Goal: Task Accomplishment & Management: Use online tool/utility

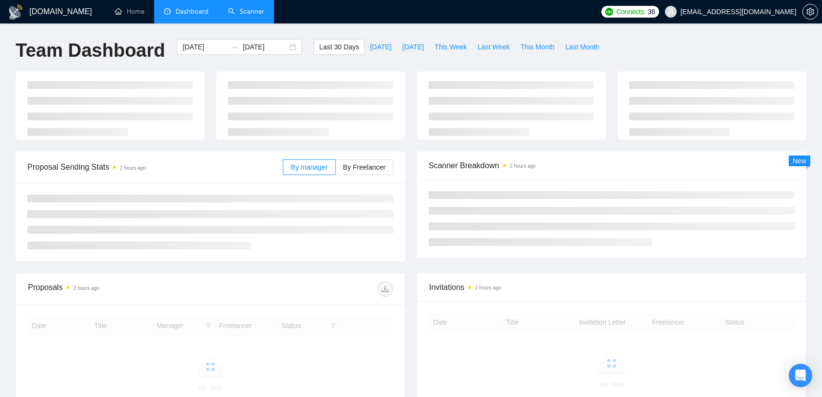
click at [258, 12] on link "Scanner" at bounding box center [246, 11] width 36 height 8
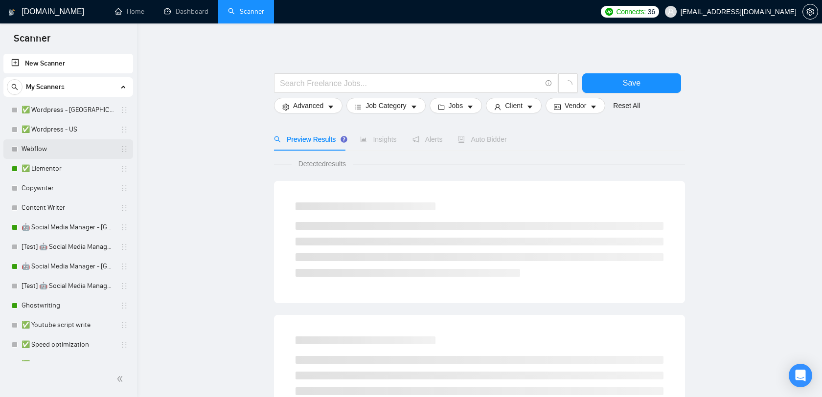
click at [69, 148] on link "Webflow" at bounding box center [68, 149] width 93 height 20
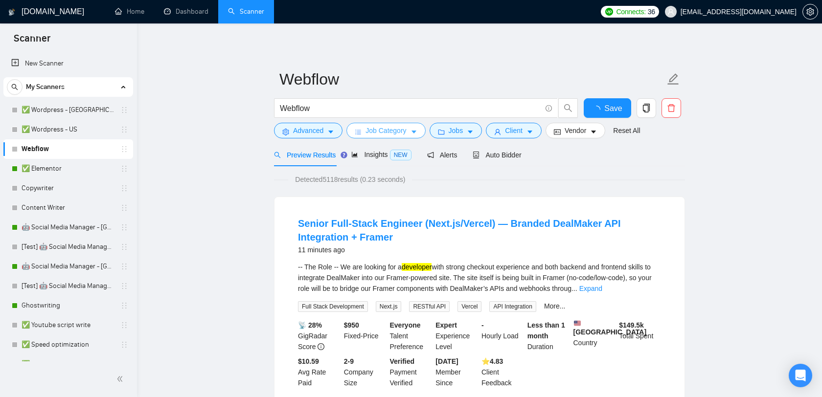
click at [388, 129] on span "Job Category" at bounding box center [386, 130] width 41 height 11
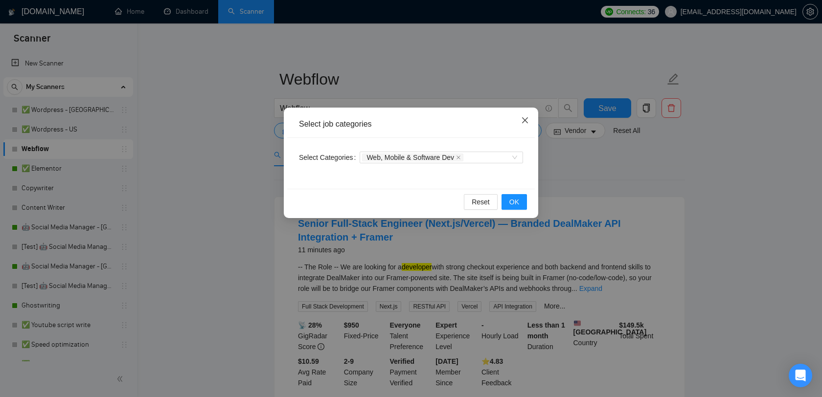
click at [526, 115] on span "Close" at bounding box center [525, 121] width 26 height 26
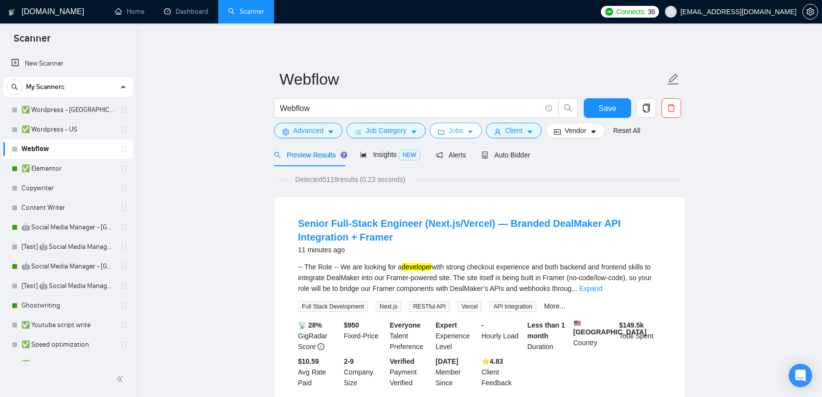
click at [463, 133] on span "Jobs" at bounding box center [456, 130] width 15 height 11
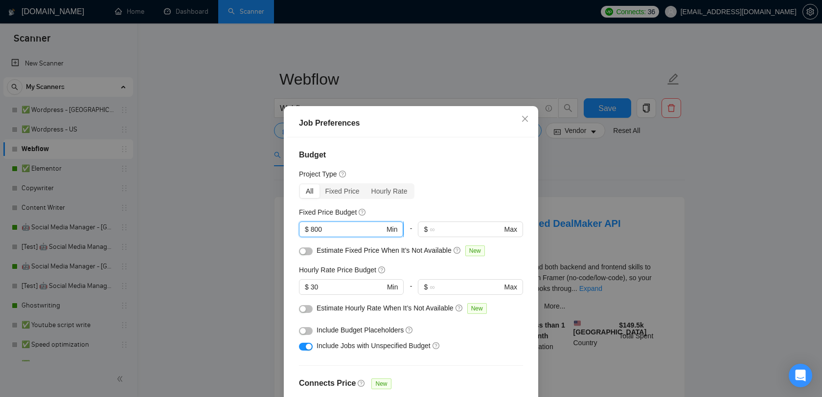
click at [371, 229] on input "800" at bounding box center [348, 229] width 74 height 11
type input "8"
type input "3"
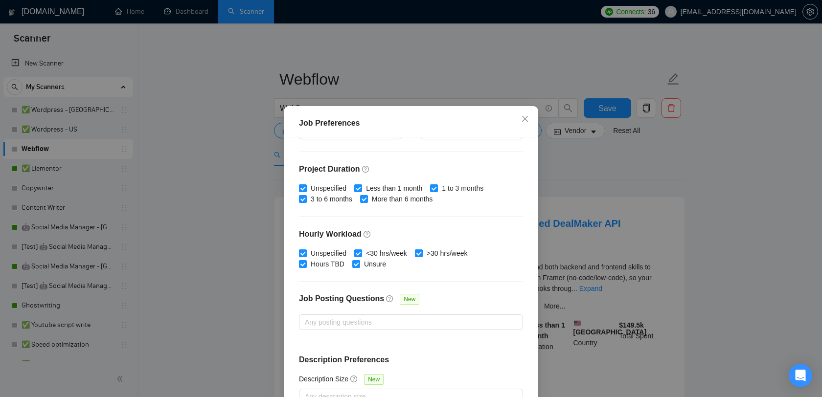
scroll to position [61, 0]
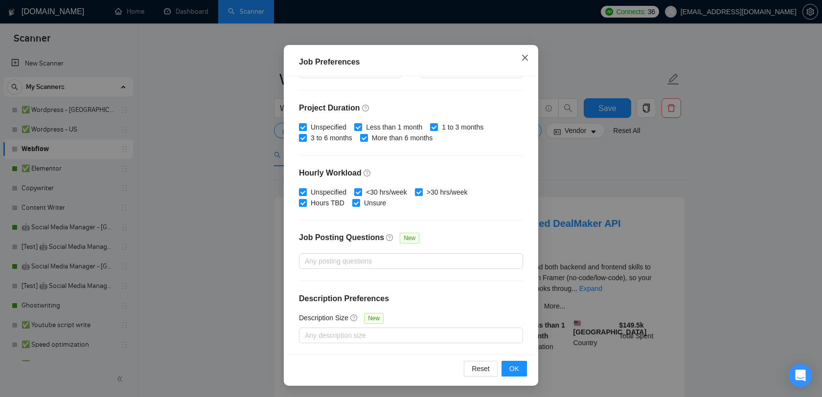
click at [525, 54] on span "Close" at bounding box center [525, 58] width 26 height 26
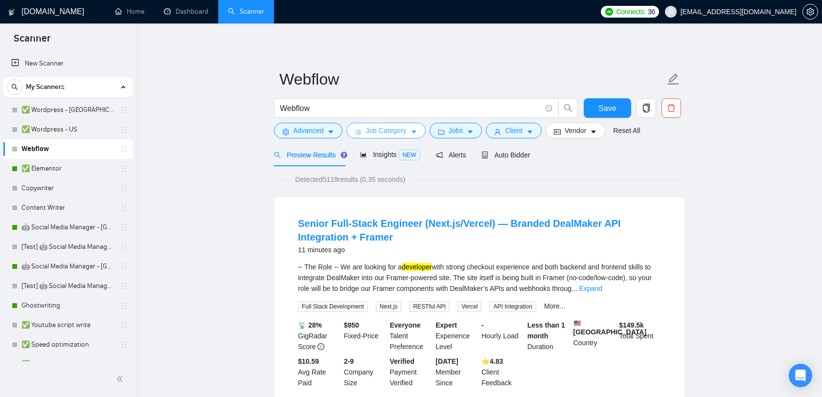
click at [413, 131] on icon "caret-down" at bounding box center [414, 132] width 7 height 7
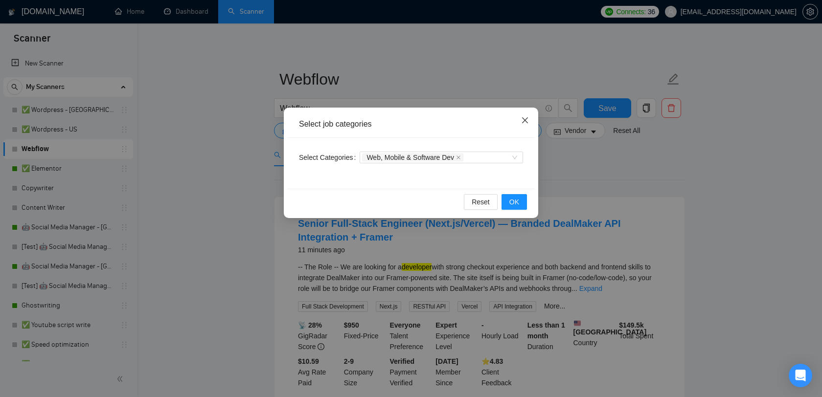
click at [528, 121] on icon "close" at bounding box center [525, 120] width 8 height 8
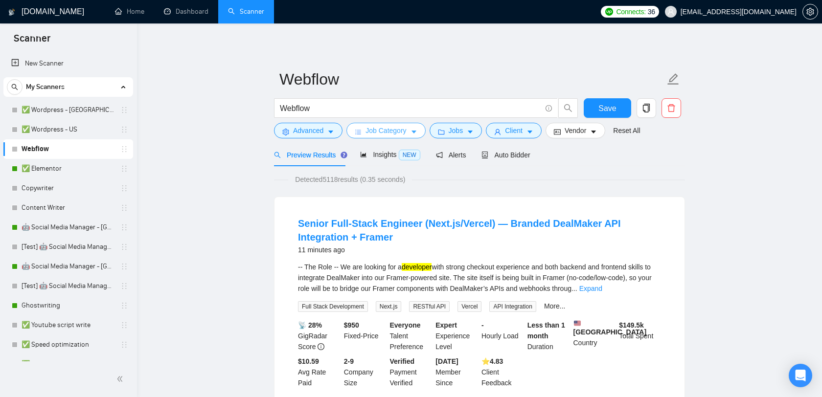
click at [411, 135] on button "Job Category" at bounding box center [386, 131] width 79 height 16
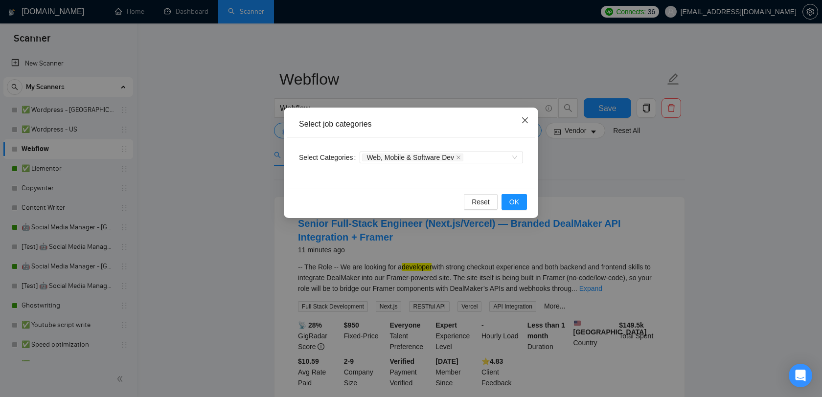
click at [525, 119] on icon "close" at bounding box center [525, 120] width 8 height 8
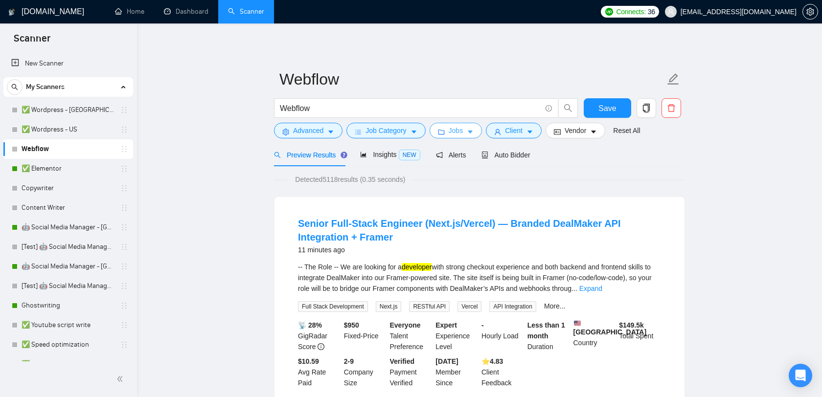
click at [448, 135] on button "Jobs" at bounding box center [456, 131] width 53 height 16
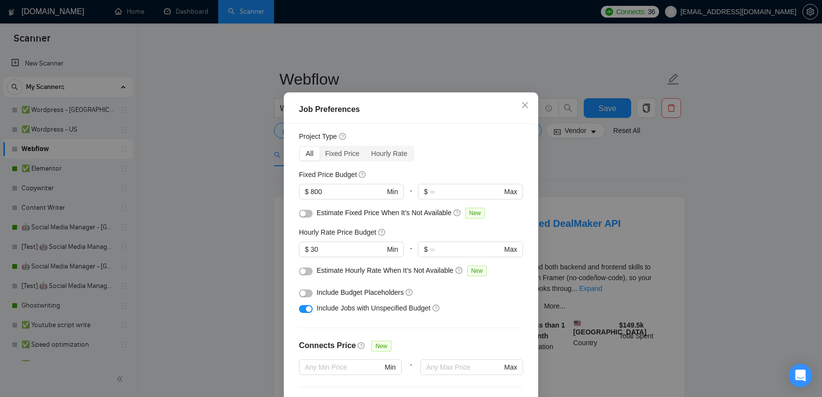
scroll to position [0, 0]
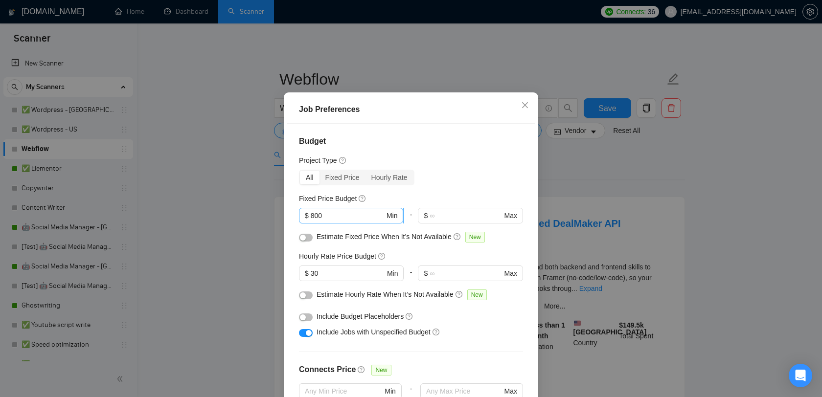
click at [353, 221] on input "800" at bounding box center [348, 215] width 74 height 11
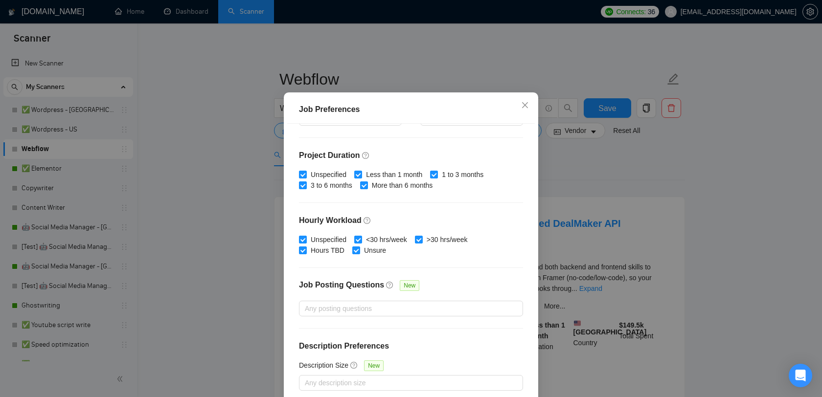
scroll to position [61, 0]
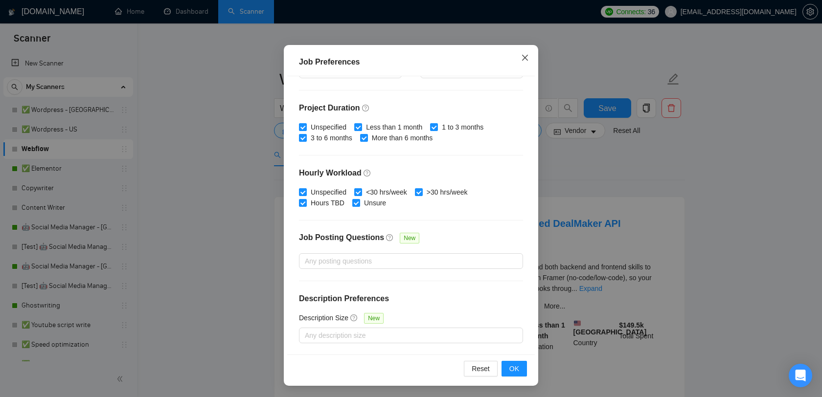
type input "80"
click at [524, 61] on icon "close" at bounding box center [525, 58] width 8 height 8
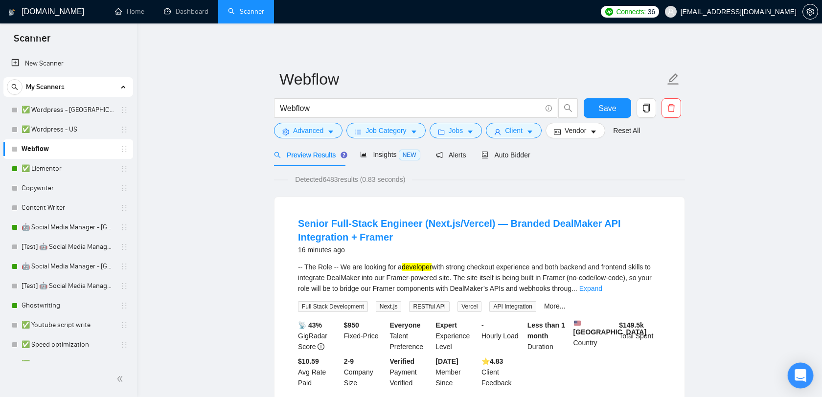
click at [809, 377] on div "Open Intercom Messenger" at bounding box center [801, 376] width 26 height 26
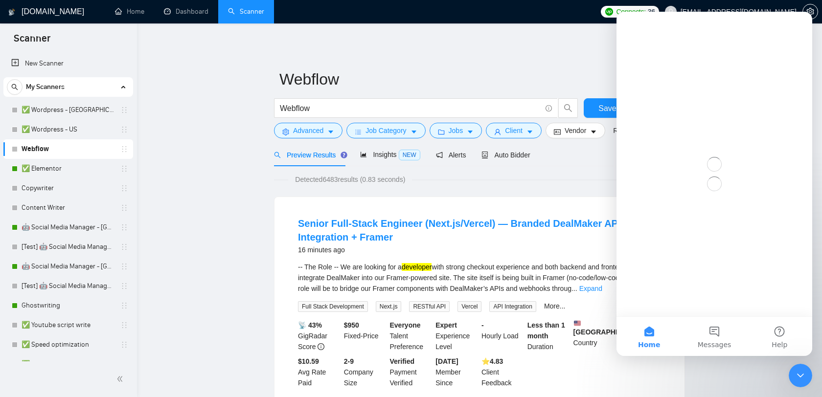
scroll to position [0, 0]
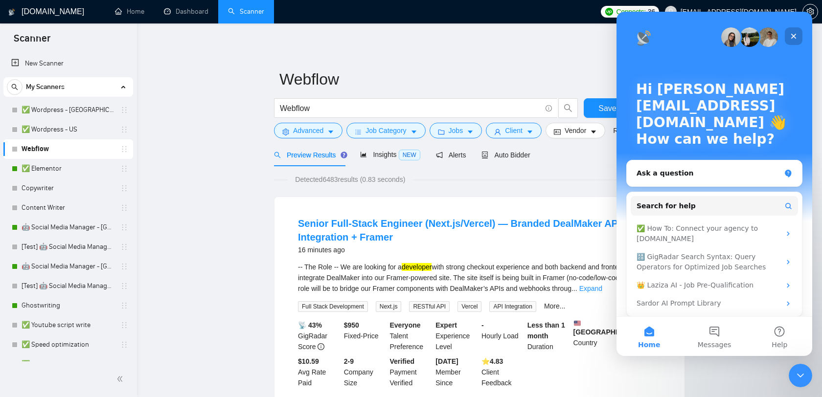
click at [802, 34] on div "Close" at bounding box center [794, 36] width 18 height 18
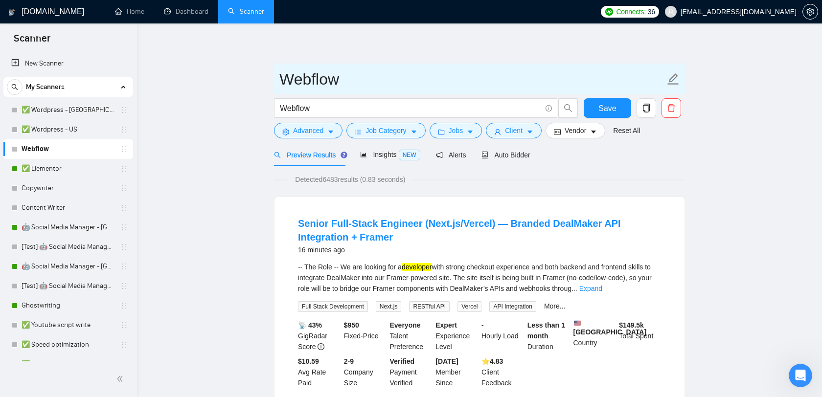
click at [420, 77] on input "Webflow" at bounding box center [472, 79] width 386 height 24
click at [391, 85] on input "Webflow" at bounding box center [472, 79] width 386 height 24
click at [398, 83] on input "Webflow" at bounding box center [472, 79] width 386 height 24
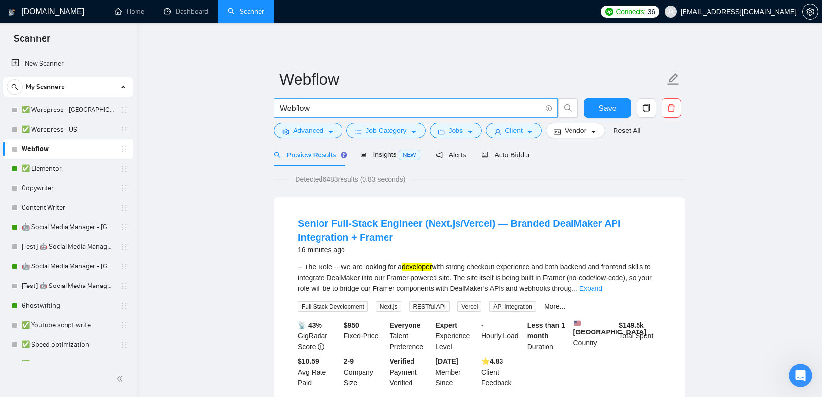
click at [391, 115] on span "Webflow" at bounding box center [416, 108] width 284 height 20
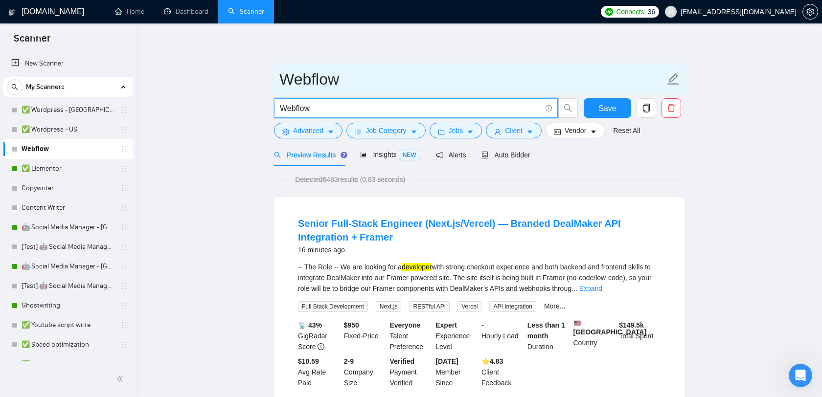
click at [377, 76] on input "Webflow" at bounding box center [472, 79] width 386 height 24
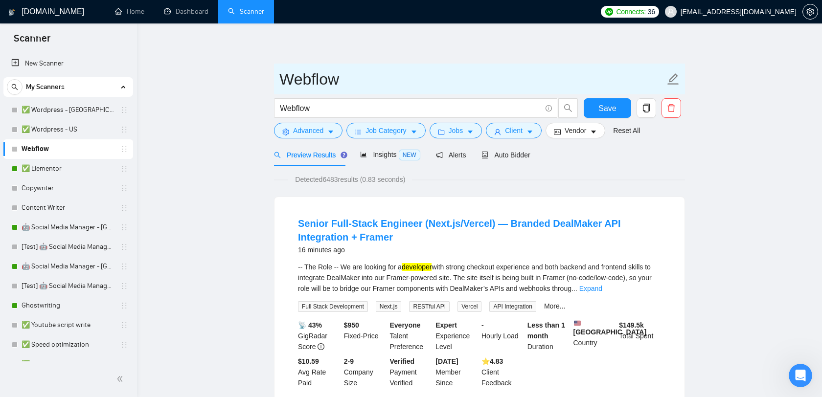
click at [377, 76] on input "Webflow" at bounding box center [472, 79] width 386 height 24
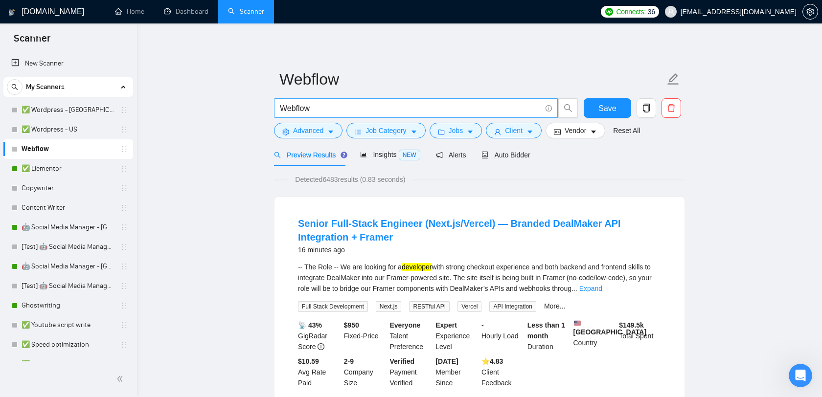
click at [364, 106] on input "Webflow" at bounding box center [410, 108] width 261 height 12
type input "Webflow"
click at [329, 131] on icon "caret-down" at bounding box center [330, 132] width 5 height 3
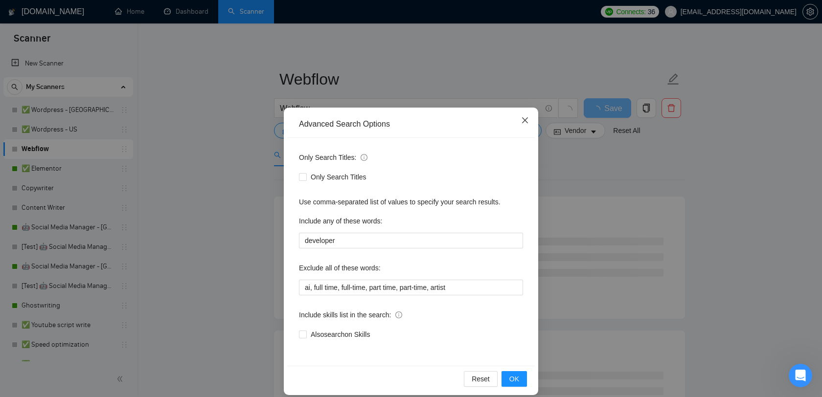
click at [521, 120] on icon "close" at bounding box center [525, 120] width 8 height 8
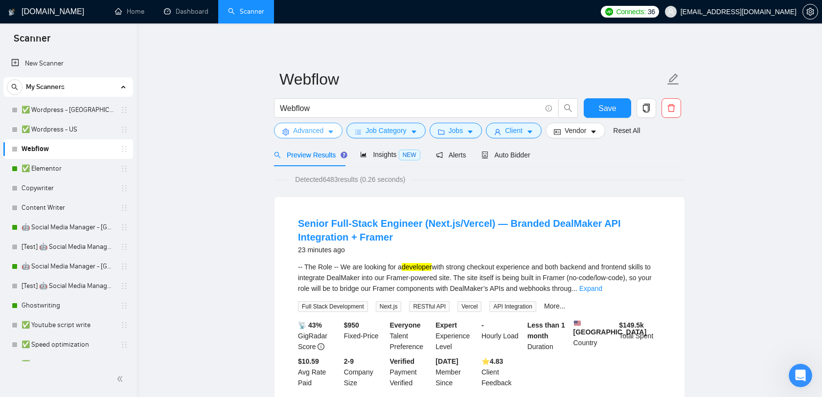
click at [321, 133] on span "Advanced" at bounding box center [308, 130] width 30 height 11
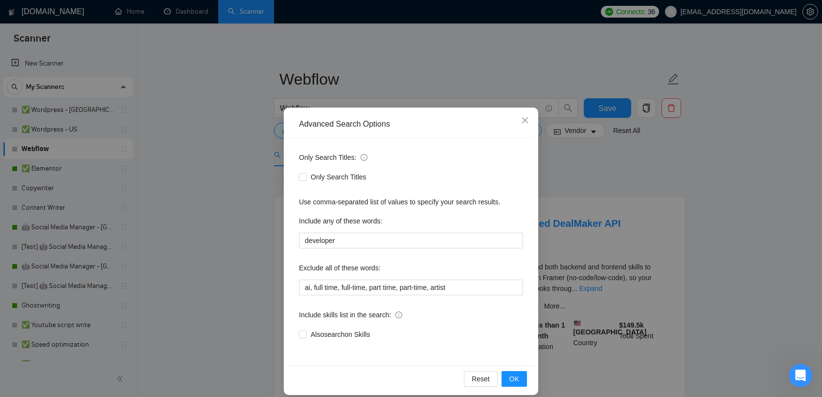
scroll to position [10, 0]
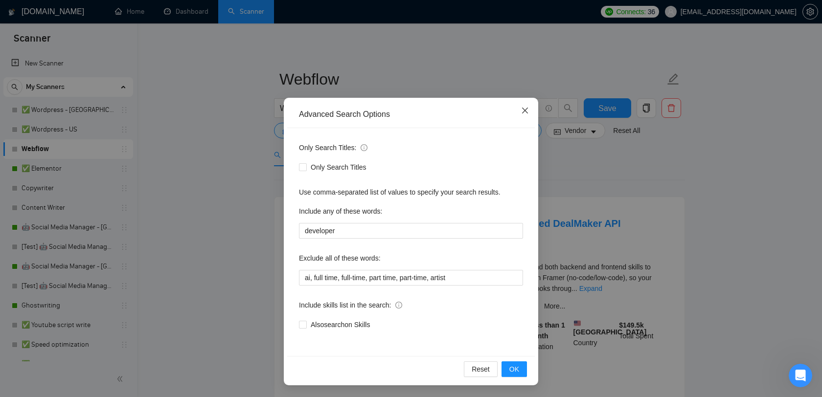
click at [526, 109] on icon "close" at bounding box center [525, 111] width 8 height 8
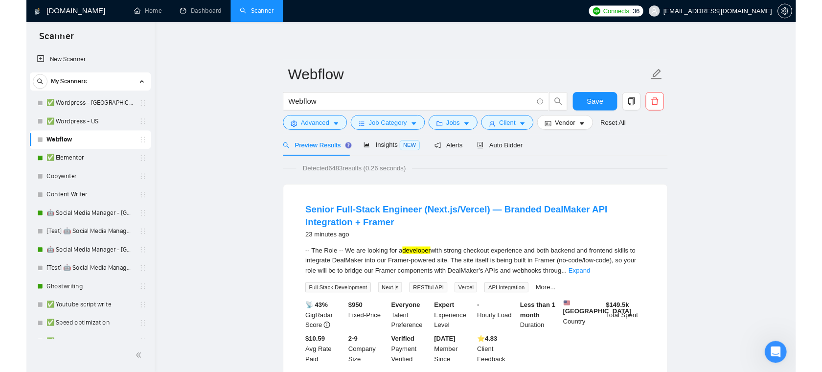
scroll to position [0, 0]
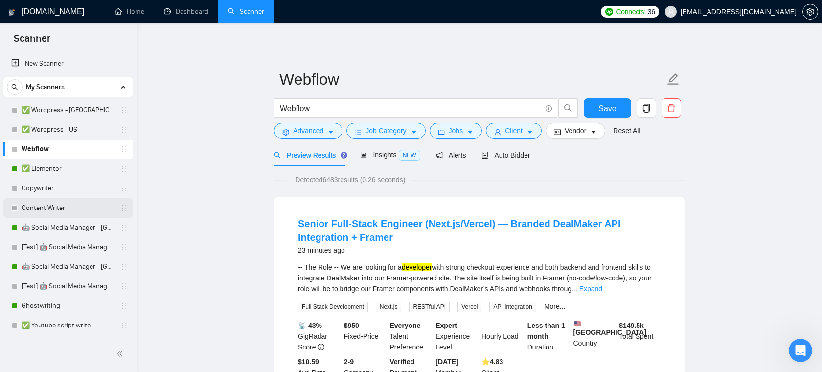
click at [51, 210] on link "Content Writer" at bounding box center [68, 208] width 93 height 20
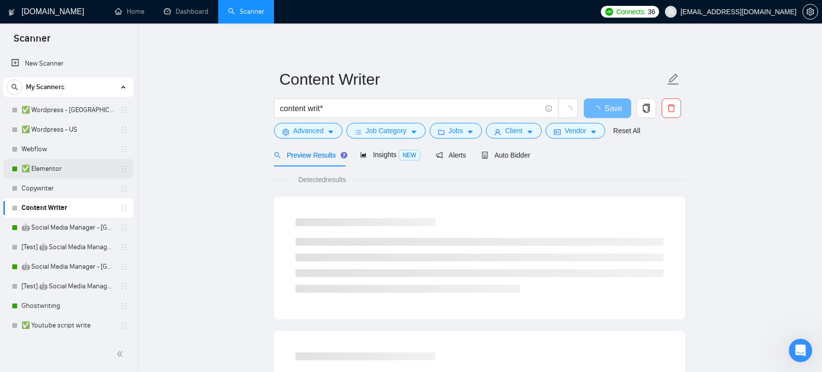
click at [45, 169] on link "✅ Elementor" at bounding box center [68, 169] width 93 height 20
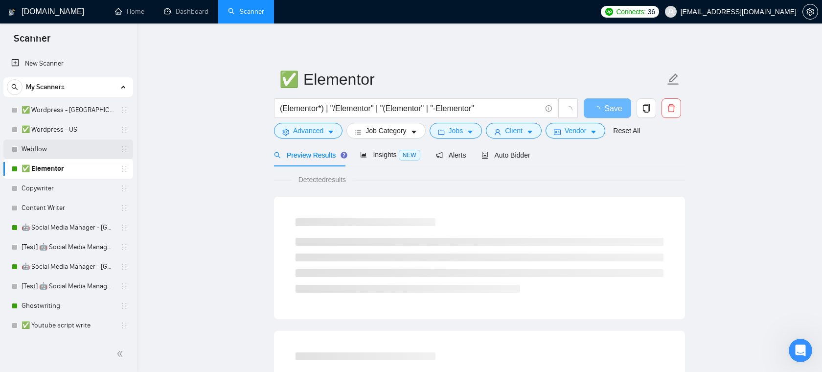
click at [40, 144] on link "Webflow" at bounding box center [68, 149] width 93 height 20
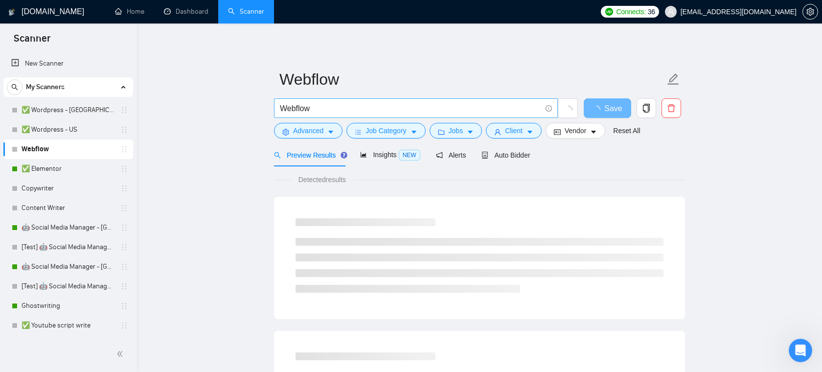
click at [417, 110] on input "Webflow" at bounding box center [410, 108] width 261 height 12
click at [327, 129] on button "Advanced" at bounding box center [308, 131] width 69 height 16
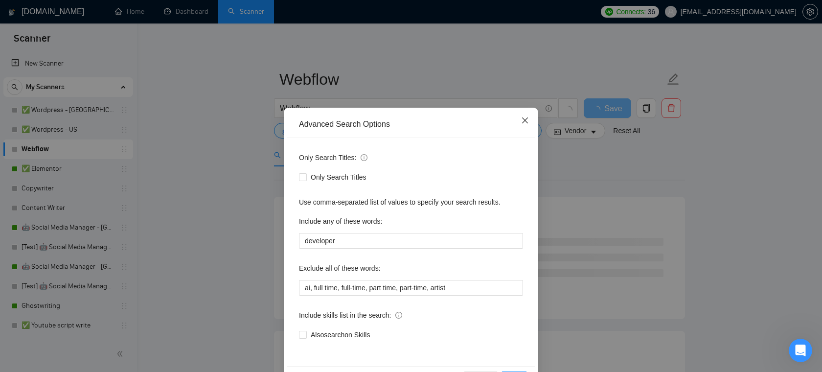
click at [528, 120] on icon "close" at bounding box center [525, 120] width 8 height 8
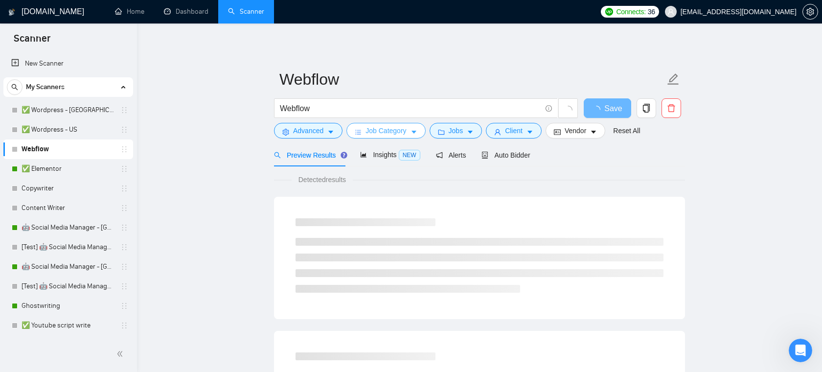
click at [393, 129] on span "Job Category" at bounding box center [386, 130] width 41 height 11
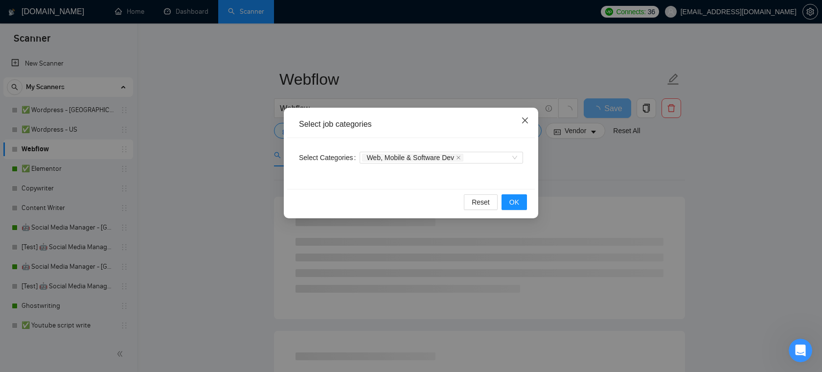
click at [529, 119] on span "Close" at bounding box center [525, 121] width 26 height 26
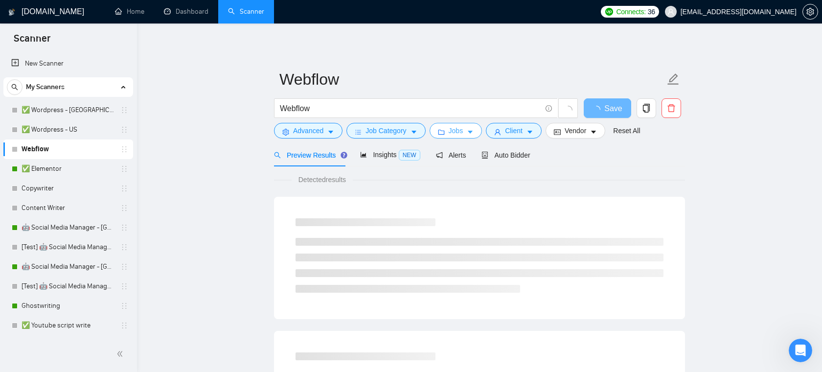
click at [463, 129] on span "Jobs" at bounding box center [456, 130] width 15 height 11
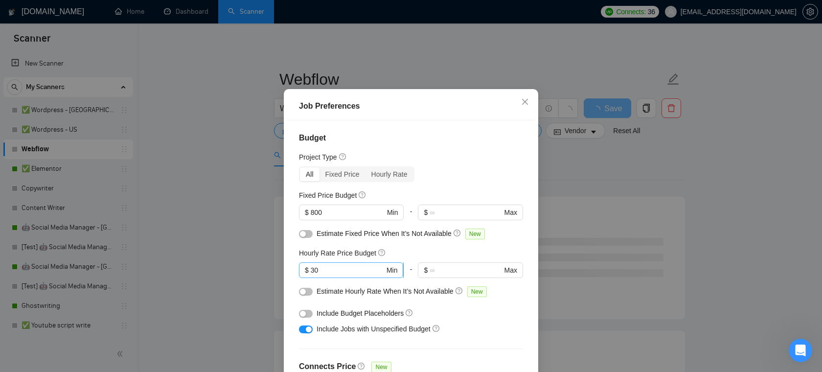
click at [332, 276] on input "30" at bounding box center [348, 270] width 74 height 11
click at [522, 106] on icon "close" at bounding box center [525, 102] width 8 height 8
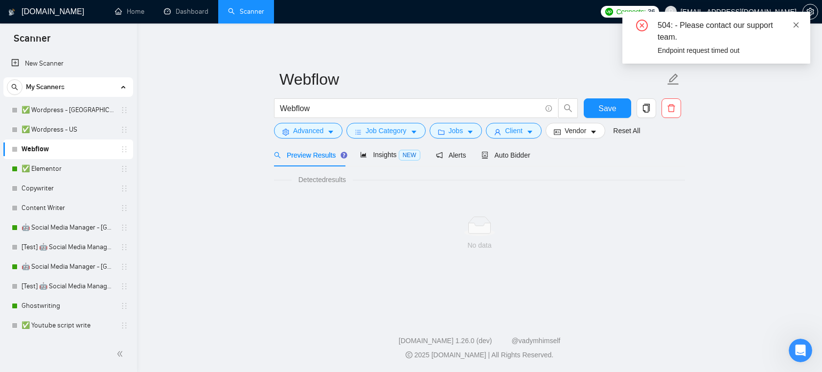
click at [796, 26] on icon "close" at bounding box center [796, 25] width 7 height 7
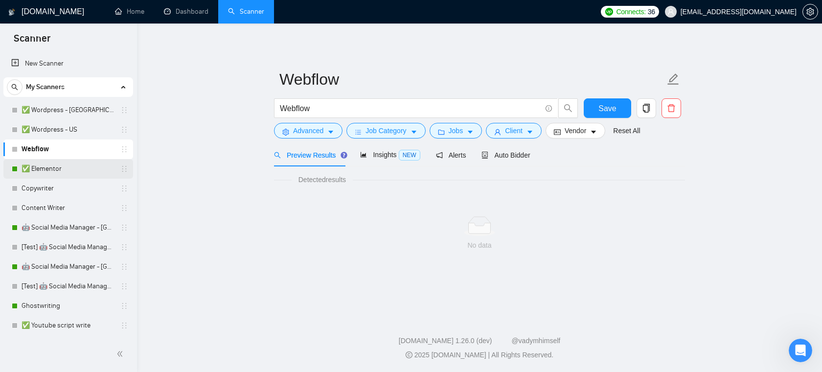
click at [64, 171] on link "✅ Elementor" at bounding box center [68, 169] width 93 height 20
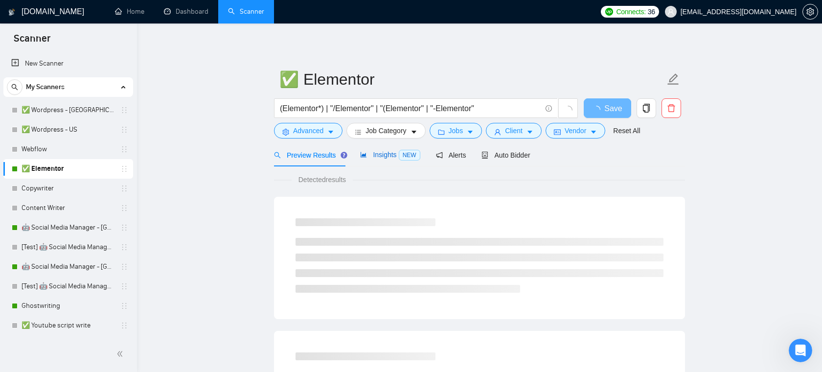
click at [386, 157] on span "Insights NEW" at bounding box center [390, 155] width 60 height 8
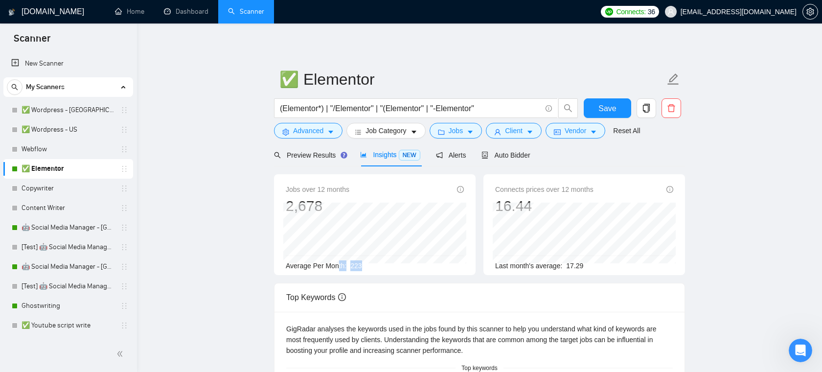
drag, startPoint x: 365, startPoint y: 268, endPoint x: 340, endPoint y: 268, distance: 25.0
click at [340, 268] on div "Average Per Month: 223" at bounding box center [375, 265] width 178 height 11
click at [359, 270] on div "Average Per Month: 223" at bounding box center [375, 265] width 178 height 11
click at [527, 154] on span "Auto Bidder" at bounding box center [506, 155] width 48 height 8
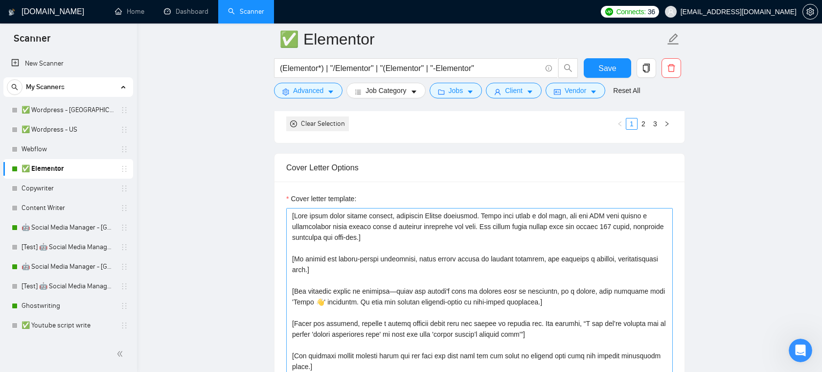
scroll to position [1064, 0]
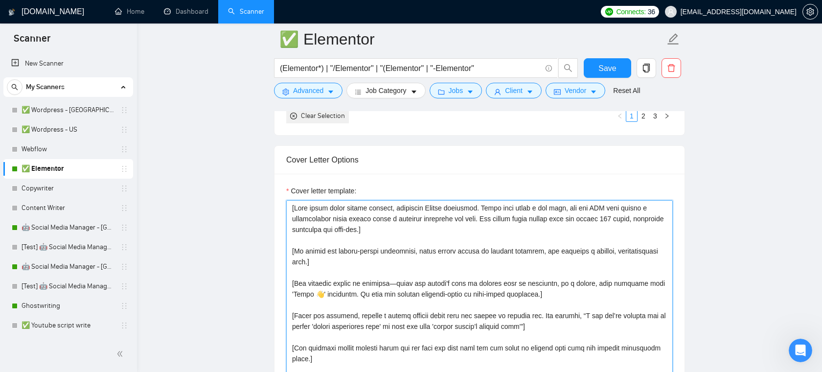
click at [471, 257] on textarea "Cover letter template:" at bounding box center [479, 310] width 387 height 220
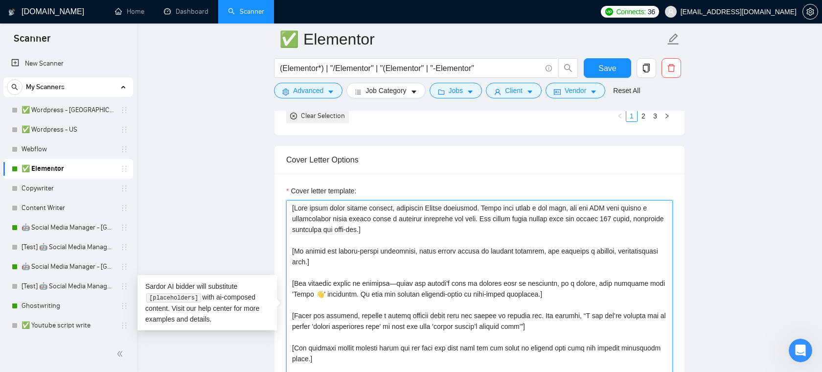
click at [452, 259] on textarea "Cover letter template:" at bounding box center [479, 310] width 387 height 220
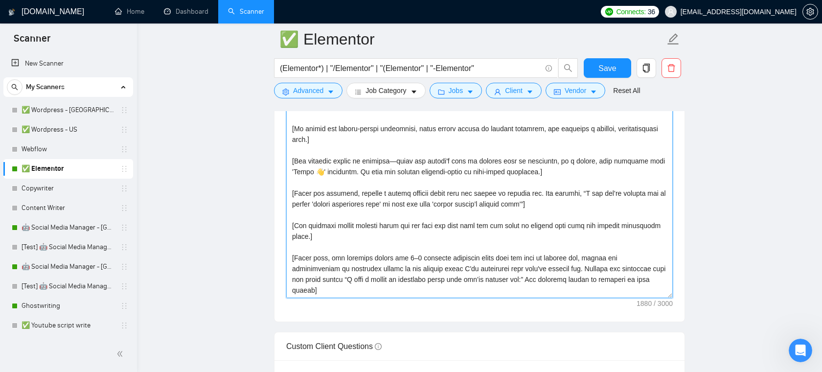
scroll to position [1209, 0]
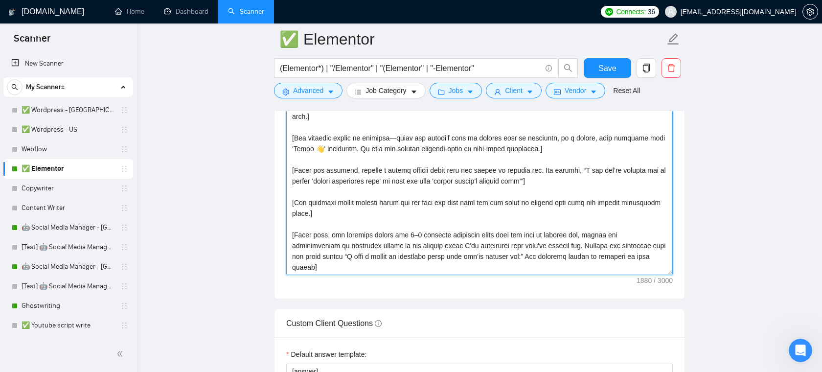
click at [478, 225] on textarea "Cover letter template:" at bounding box center [479, 165] width 387 height 220
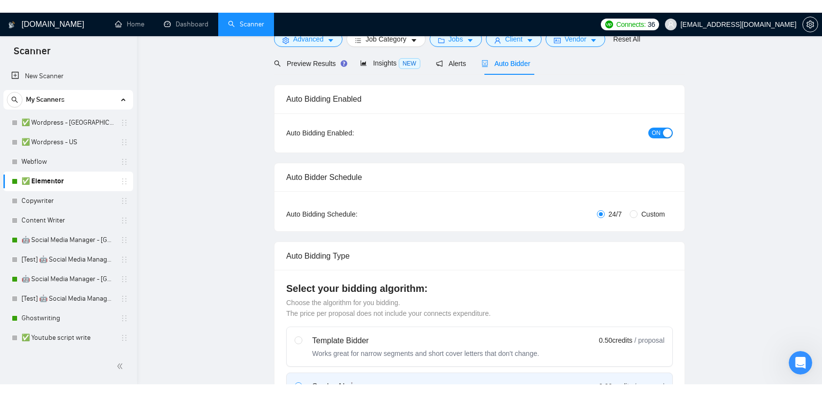
scroll to position [0, 0]
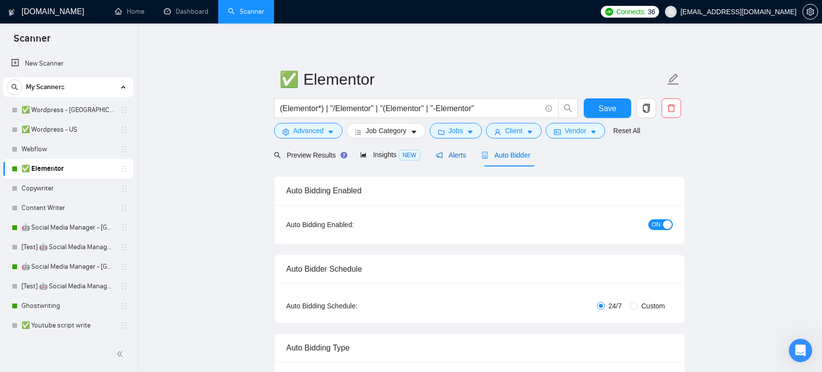
click at [455, 155] on span "Alerts" at bounding box center [451, 155] width 30 height 8
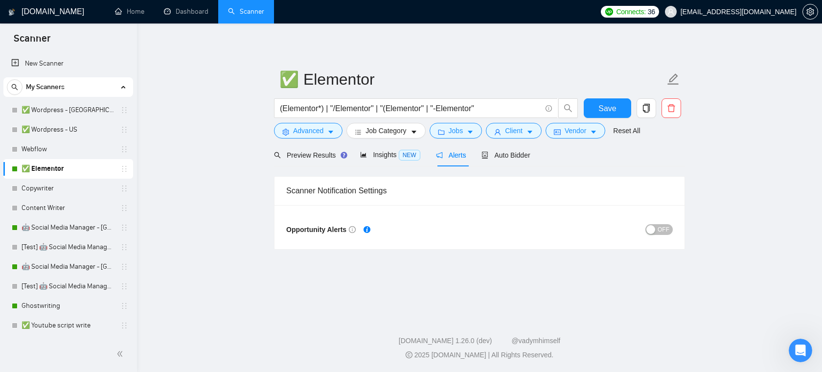
click at [657, 227] on button "OFF" at bounding box center [659, 229] width 27 height 11
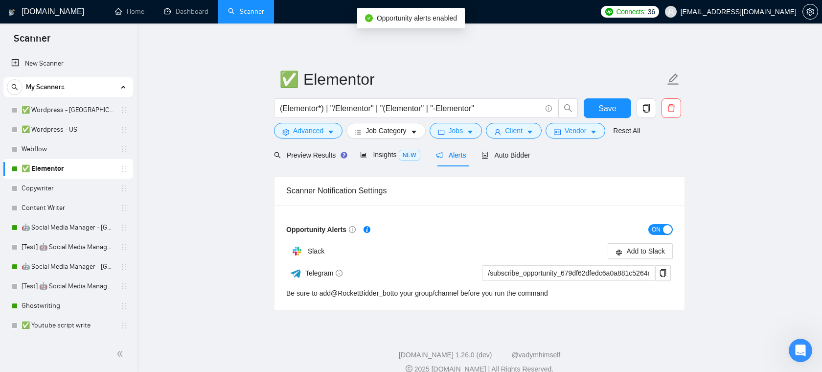
click at [657, 227] on span "ON" at bounding box center [656, 229] width 9 height 11
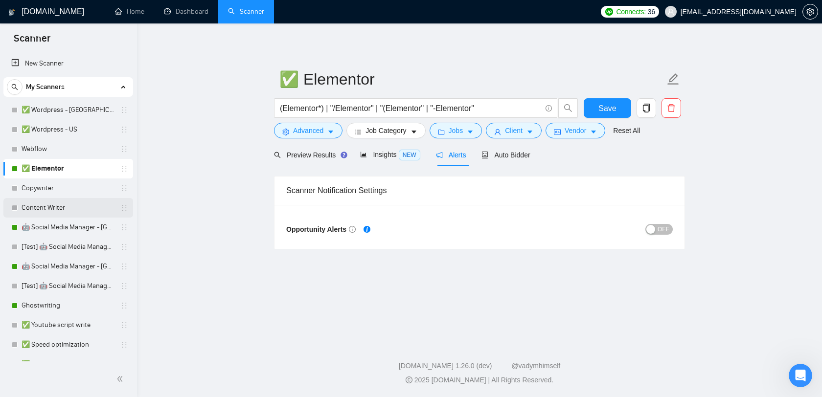
scroll to position [561, 0]
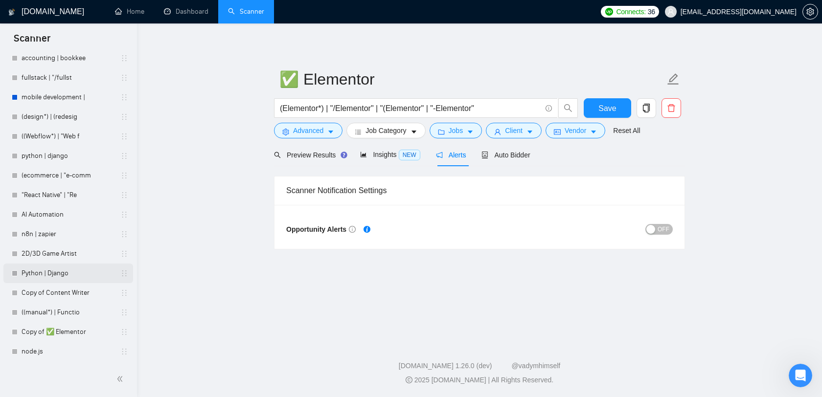
click at [50, 277] on link "Python | Django" at bounding box center [68, 274] width 93 height 20
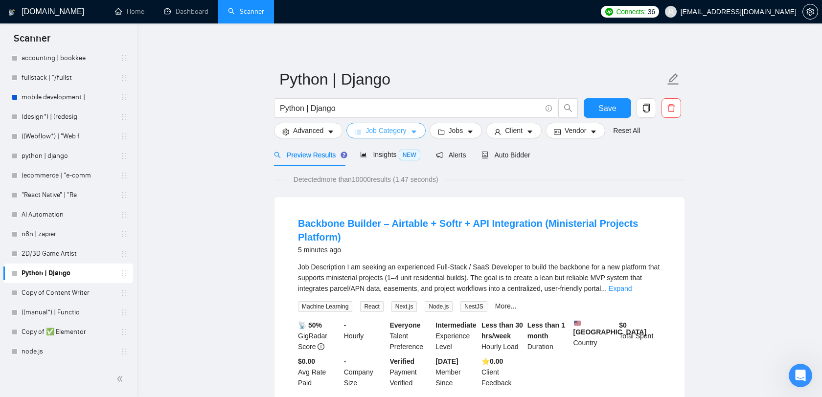
click at [389, 130] on span "Job Category" at bounding box center [386, 130] width 41 height 11
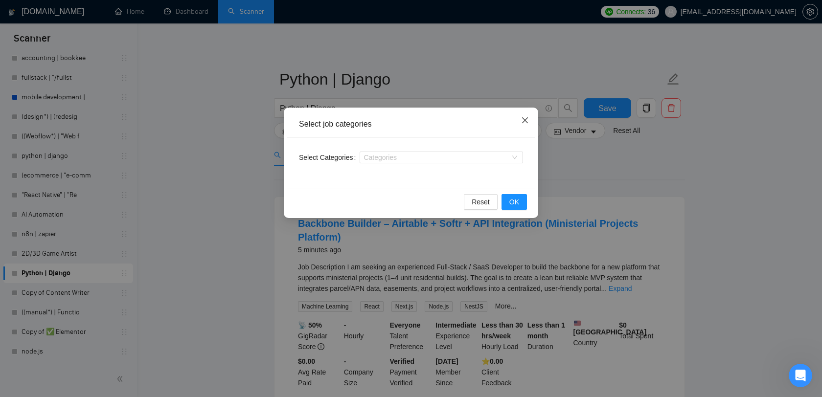
click at [523, 120] on icon "close" at bounding box center [525, 120] width 8 height 8
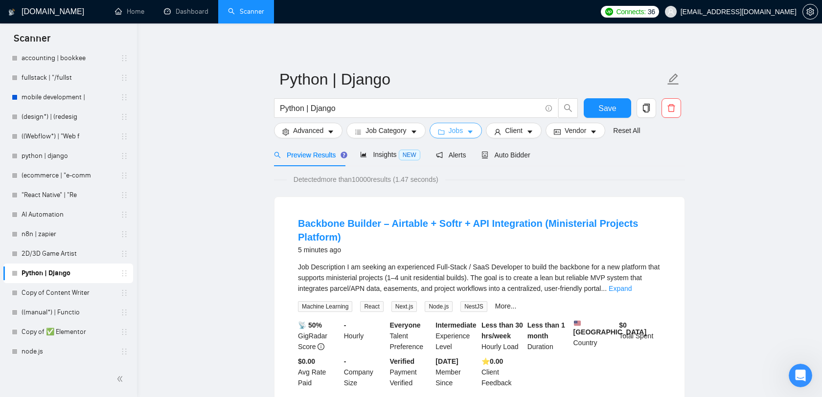
click at [462, 131] on span "Jobs" at bounding box center [456, 130] width 15 height 11
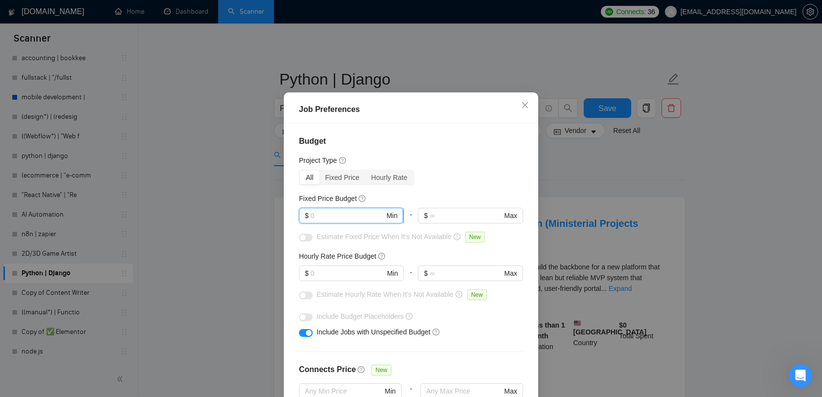
click at [338, 221] on input "text" at bounding box center [348, 215] width 74 height 11
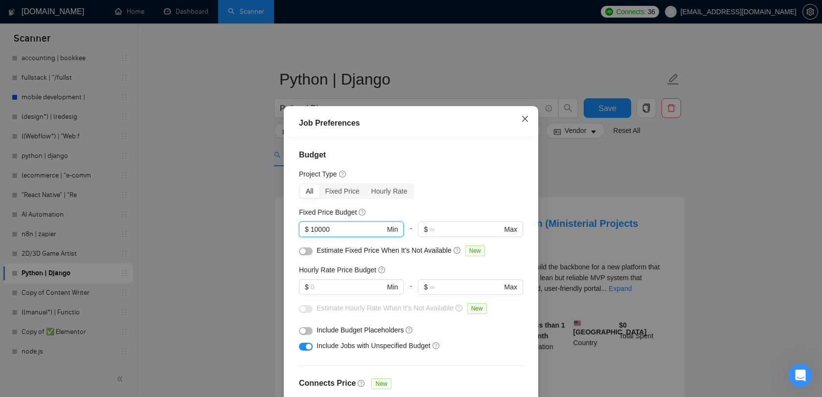
click at [528, 121] on icon "close" at bounding box center [525, 119] width 8 height 8
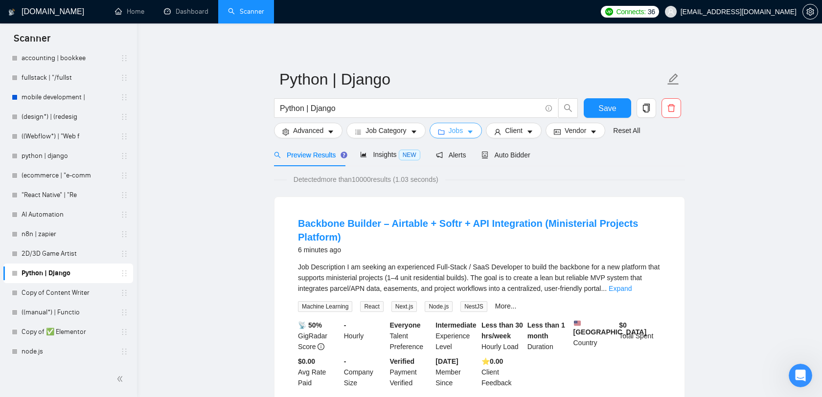
click at [457, 133] on span "Jobs" at bounding box center [456, 130] width 15 height 11
click at [457, 397] on div "Job Preferences Budget Project Type All Fixed Price Hourly Rate Fixed Price Bud…" at bounding box center [411, 397] width 822 height 0
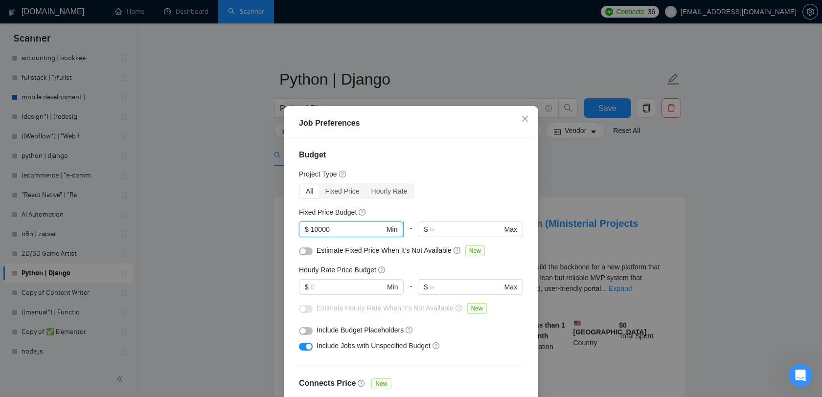
click at [333, 226] on input "10000" at bounding box center [348, 229] width 74 height 11
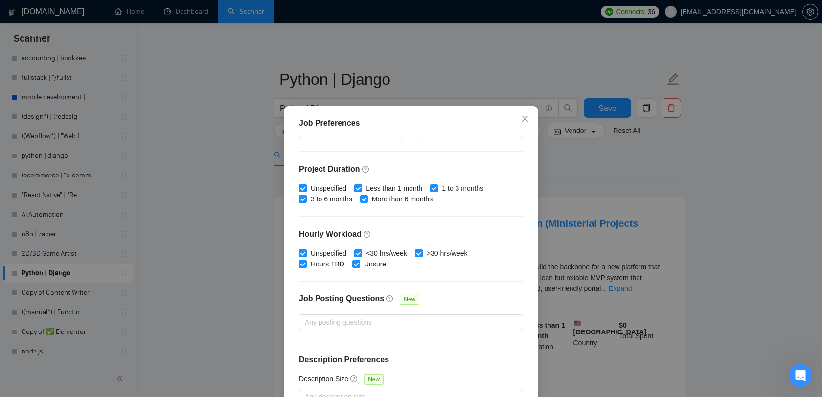
scroll to position [61, 0]
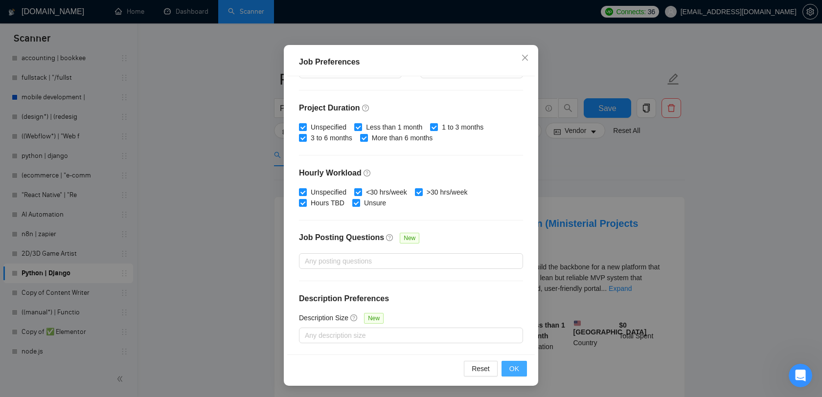
type input "100"
click at [511, 368] on span "OK" at bounding box center [515, 369] width 10 height 11
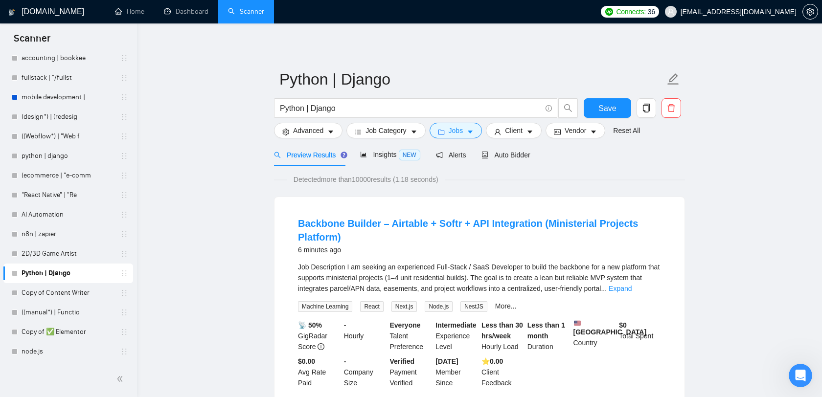
scroll to position [14, 0]
